Goal: Task Accomplishment & Management: Manage account settings

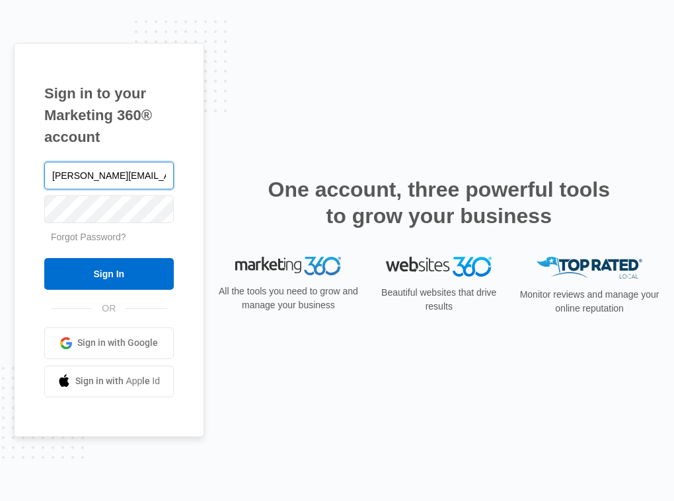
type input "alan@creativeedgeyoga.com"
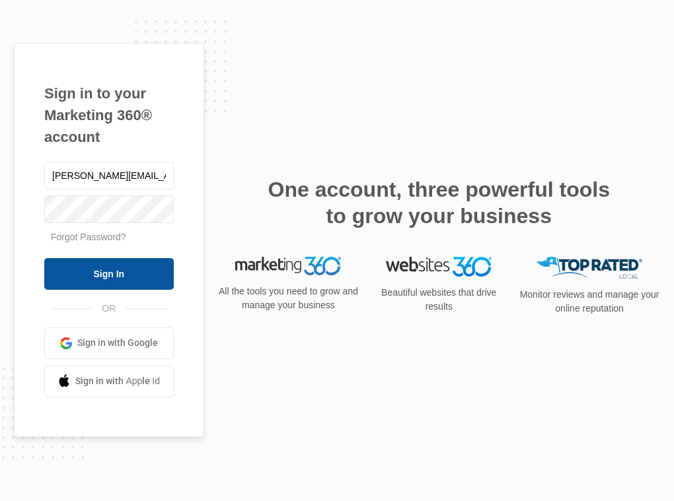
click at [95, 279] on input "Sign In" at bounding box center [108, 274] width 129 height 32
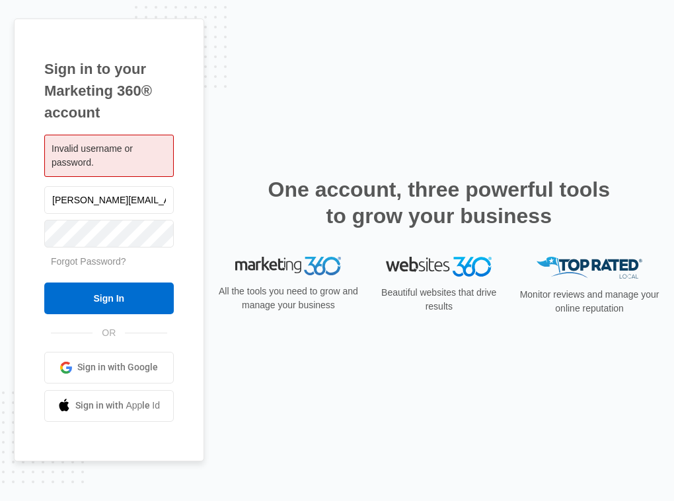
click at [0, 501] on nordpass-portal at bounding box center [0, 501] width 0 height 0
click at [0, 501] on nordpass-autofill-portal at bounding box center [0, 501] width 0 height 0
click at [108, 298] on input "Sign In" at bounding box center [108, 299] width 129 height 32
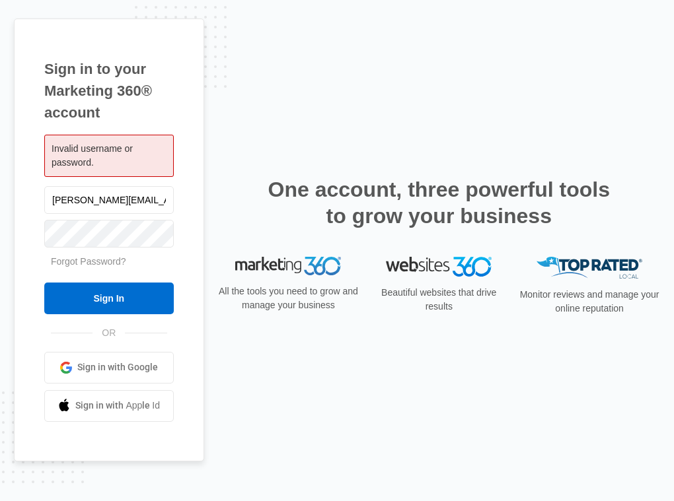
click at [159, 250] on nordpass-icon at bounding box center [108, 250] width 129 height 0
click at [0, 501] on nordpass-autofill-portal at bounding box center [0, 501] width 0 height 0
click at [155, 250] on nordpass-icon at bounding box center [108, 250] width 129 height 0
click at [0, 501] on nordpass-autofill-portal at bounding box center [0, 501] width 0 height 0
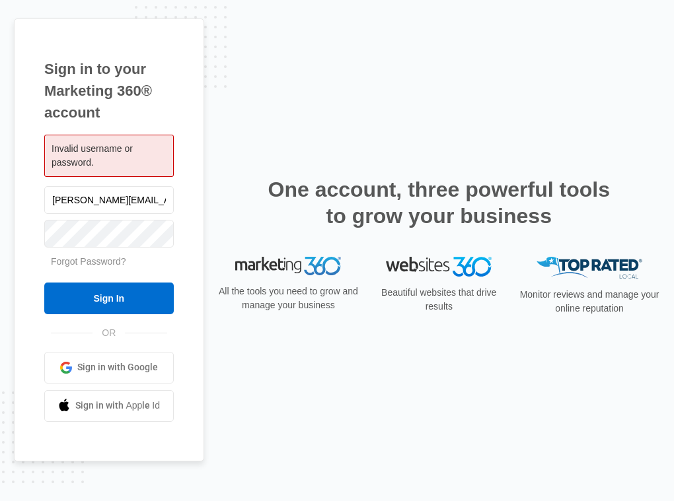
click at [0, 501] on nordpass-autofill-portal at bounding box center [0, 501] width 0 height 0
click at [134, 304] on input "Sign In" at bounding box center [108, 299] width 129 height 32
click at [96, 262] on link "Forgot Password?" at bounding box center [88, 261] width 75 height 11
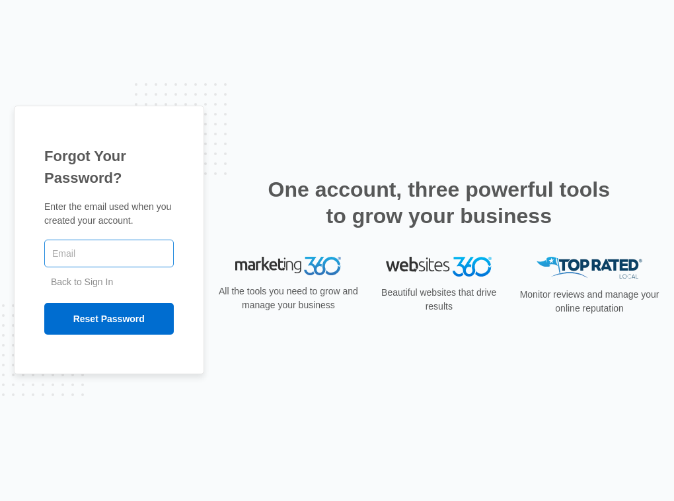
click at [99, 256] on input "text" at bounding box center [108, 254] width 129 height 28
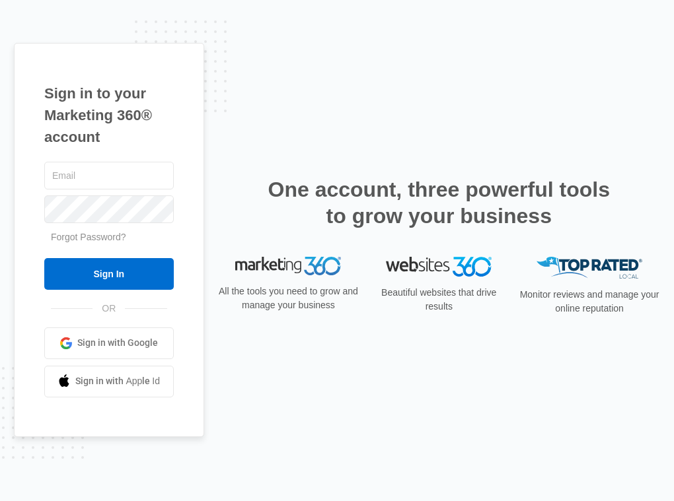
click at [0, 501] on nordpass-portal at bounding box center [0, 501] width 0 height 0
type input "[PERSON_NAME][EMAIL_ADDRESS][DOMAIN_NAME]"
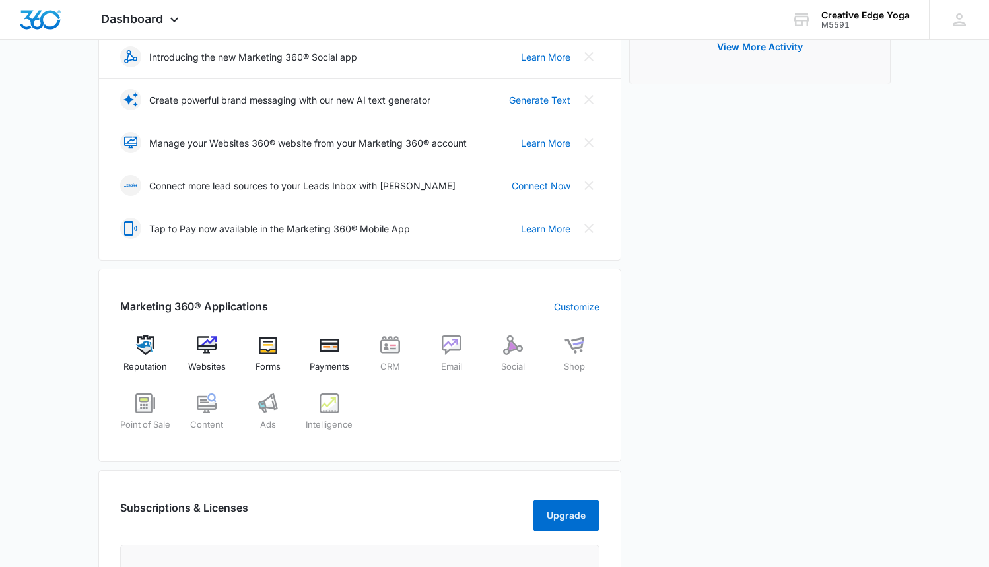
scroll to position [375, 0]
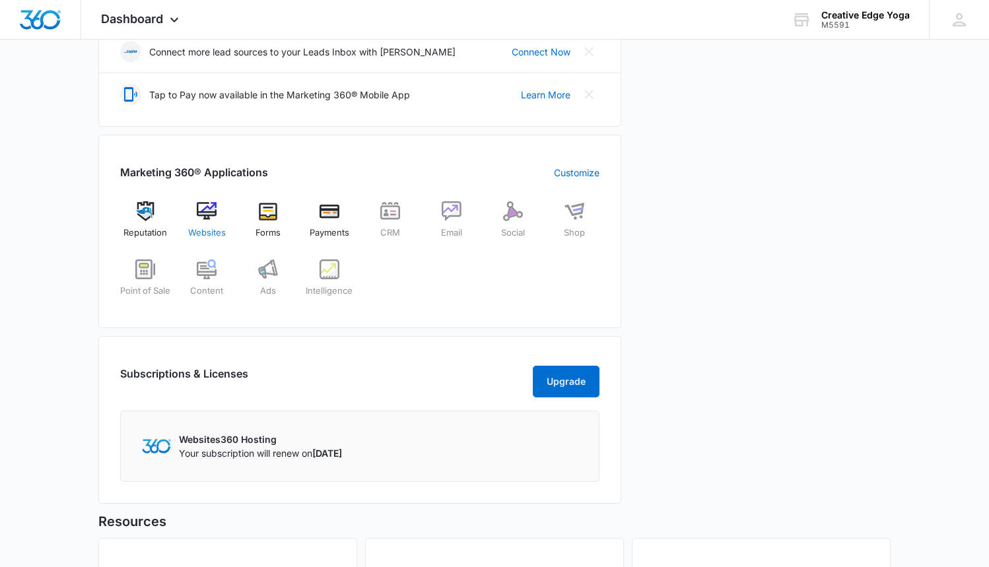
click at [209, 213] on img at bounding box center [207, 211] width 20 height 20
